Goal: Use online tool/utility: Utilize a website feature to perform a specific function

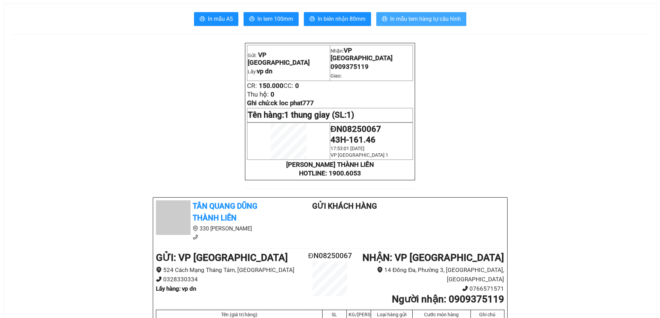
click at [422, 16] on span "In mẫu tem hàng tự cấu hình" at bounding box center [425, 19] width 71 height 9
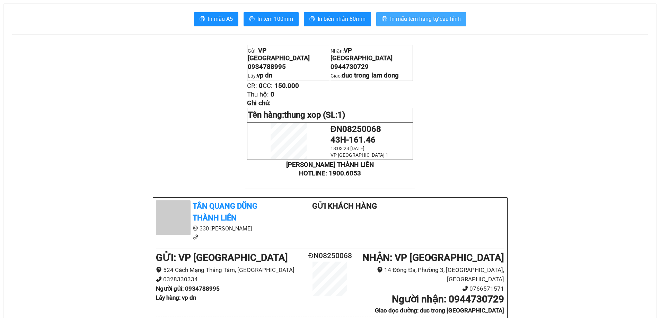
click at [423, 19] on span "In mẫu tem hàng tự cấu hình" at bounding box center [425, 19] width 71 height 9
